Goal: Communication & Community: Participate in discussion

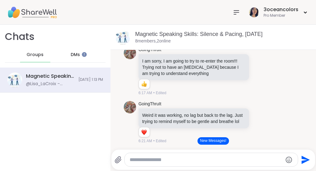
click at [71, 57] on span "DMs" at bounding box center [75, 55] width 9 height 6
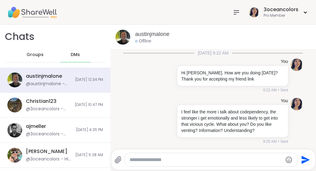
scroll to position [16500, 0]
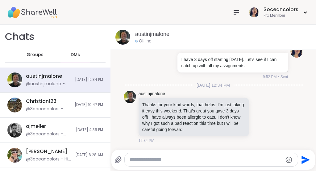
click at [32, 57] on span "Groups" at bounding box center [35, 55] width 17 height 6
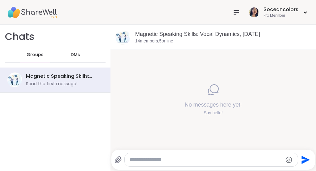
click at [71, 56] on span "DMs" at bounding box center [75, 55] width 9 height 6
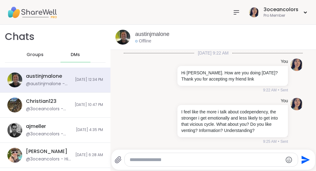
scroll to position [16500, 0]
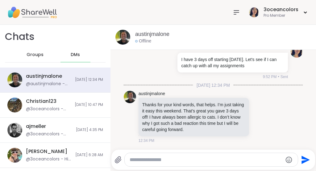
click at [174, 164] on div at bounding box center [211, 159] width 173 height 13
click at [175, 161] on textarea "Type your message" at bounding box center [206, 159] width 153 height 6
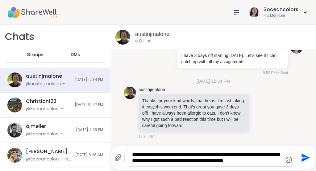
click at [286, 159] on icon "Emoji picker" at bounding box center [289, 159] width 7 height 7
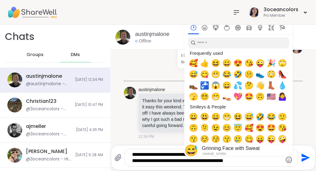
click at [245, 116] on span "😅" at bounding box center [249, 116] width 9 height 9
click at [234, 116] on span "😆" at bounding box center [238, 116] width 9 height 9
type textarea "**********"
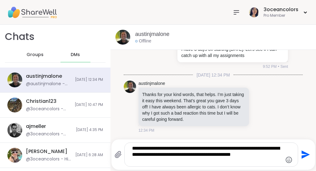
click at [302, 153] on icon "Send" at bounding box center [306, 154] width 8 height 8
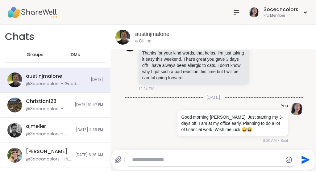
scroll to position [16513, 0]
click at [32, 53] on span "Groups" at bounding box center [35, 55] width 17 height 6
